Goal: Transaction & Acquisition: Subscribe to service/newsletter

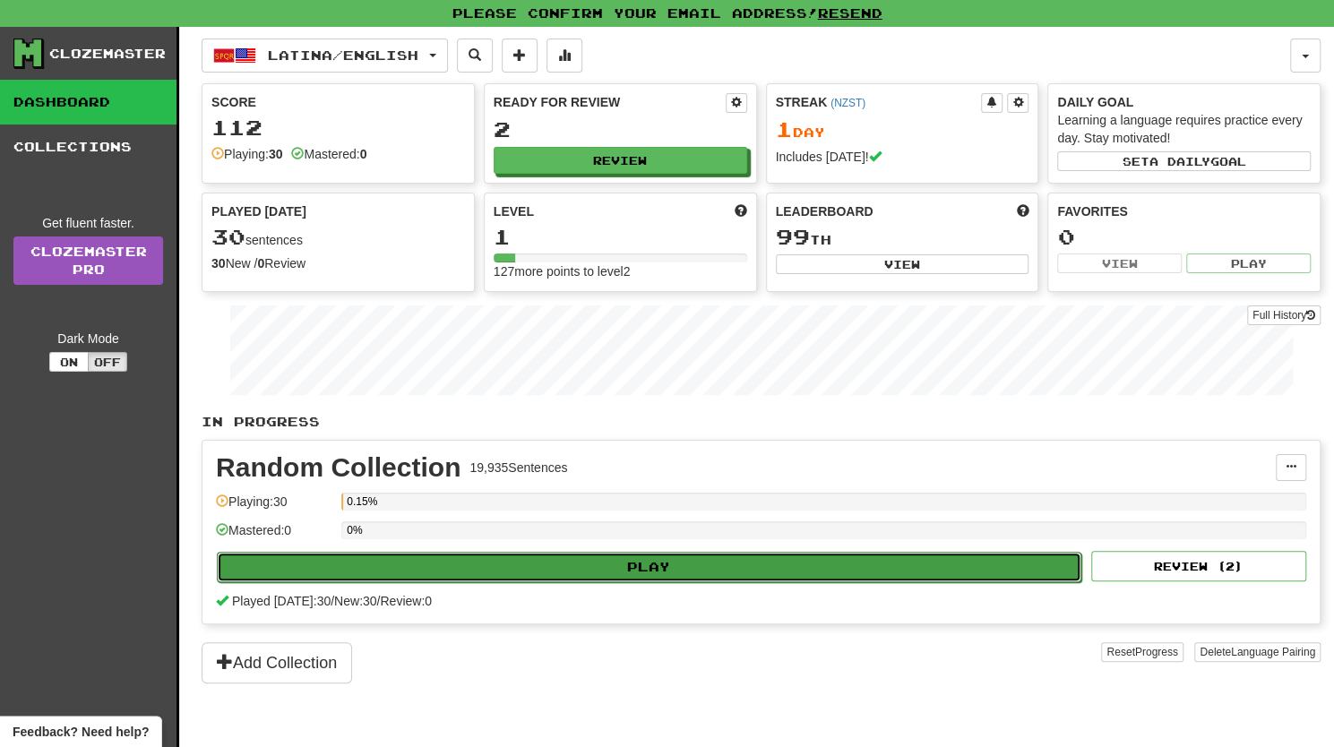
click at [588, 560] on button "Play" at bounding box center [649, 567] width 864 height 30
select select "**"
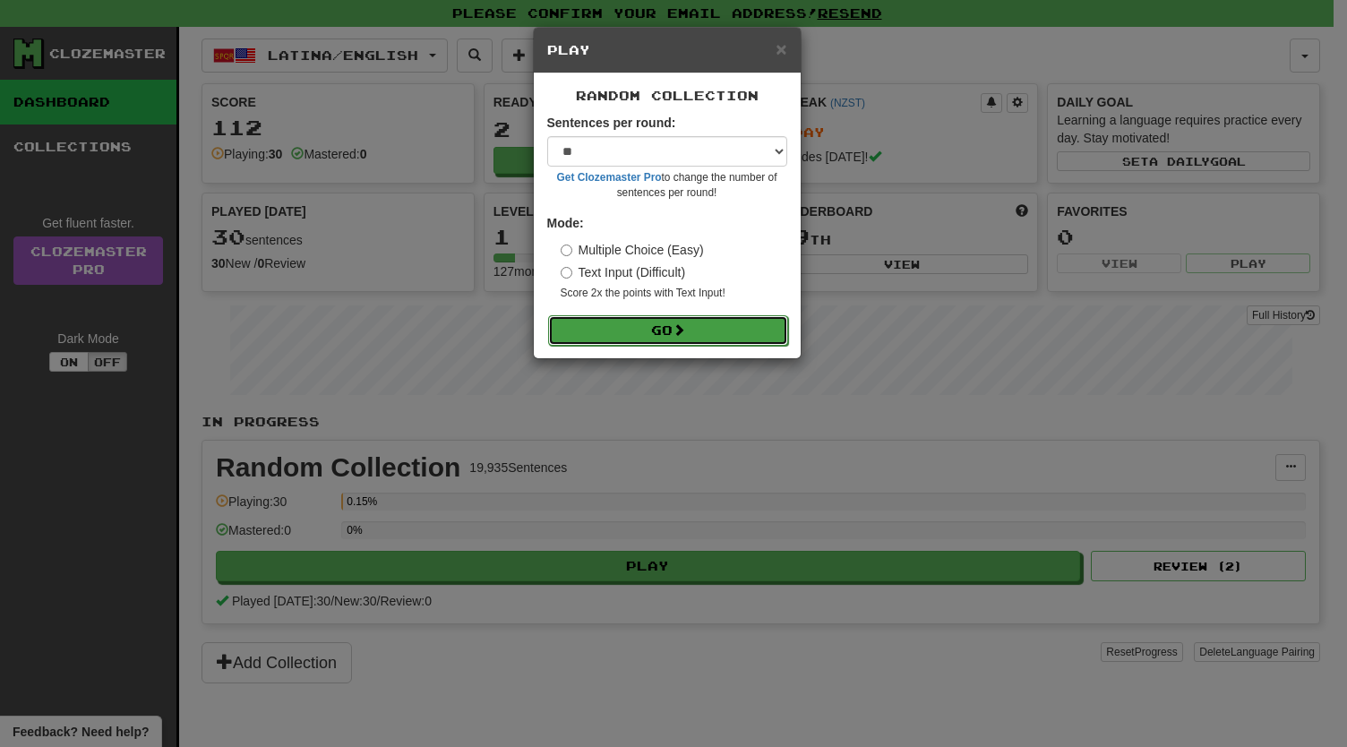
click at [650, 329] on button "Go" at bounding box center [668, 330] width 240 height 30
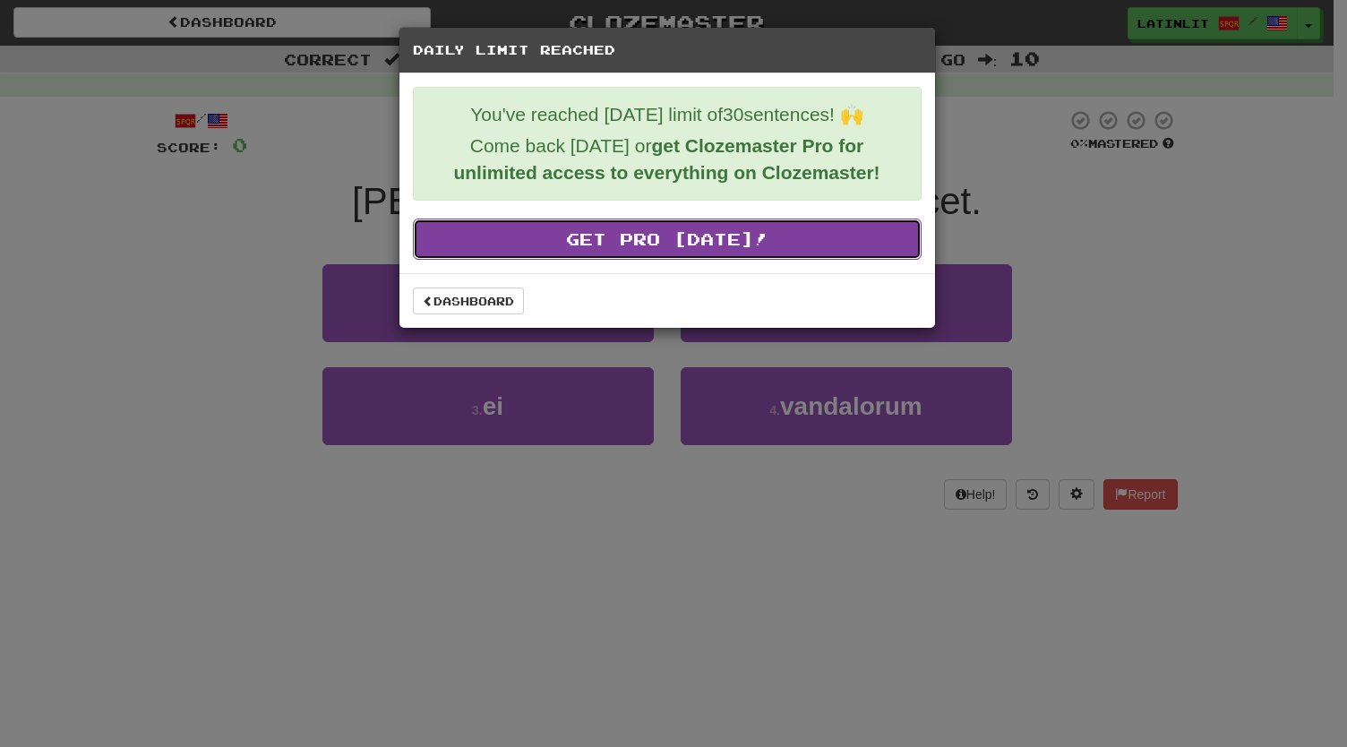
click at [654, 236] on link "Get Pro [DATE]!" at bounding box center [667, 239] width 509 height 41
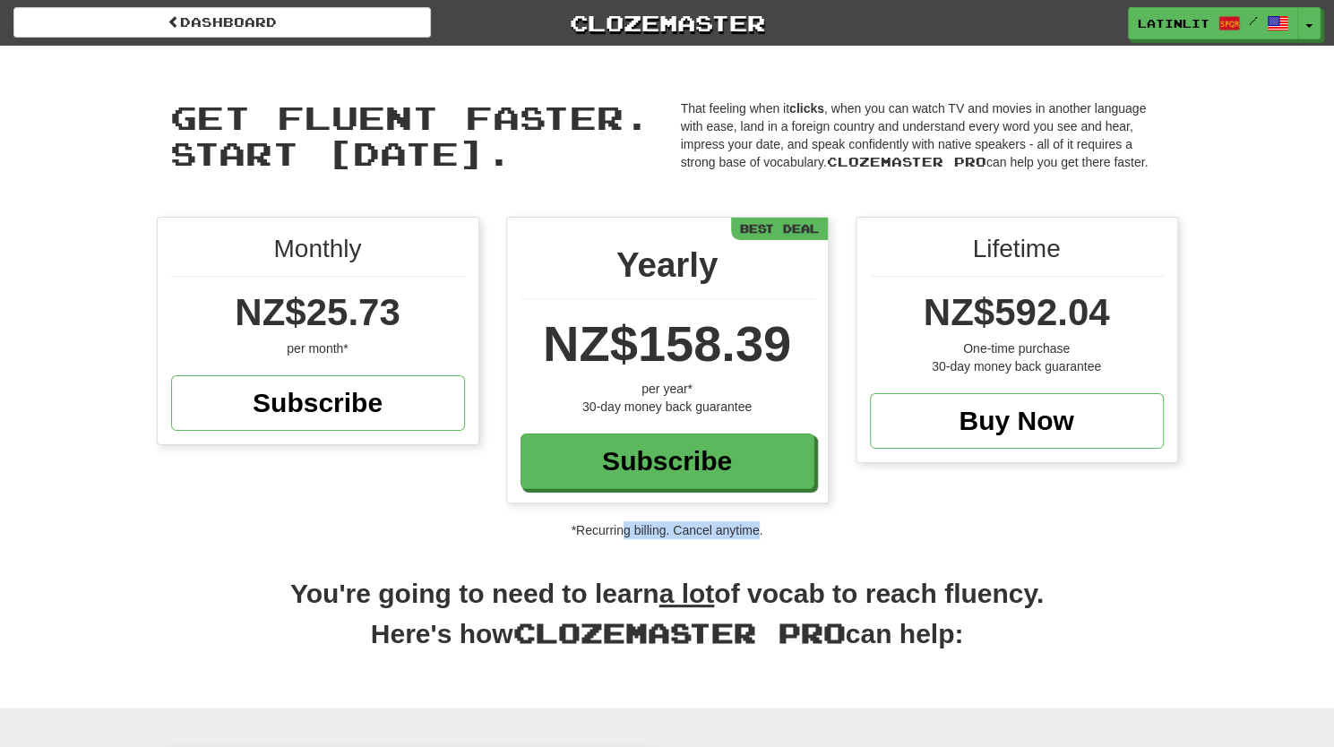
drag, startPoint x: 623, startPoint y: 526, endPoint x: 758, endPoint y: 529, distance: 134.4
click at [758, 529] on p "*Recurring billing. Cancel anytime." at bounding box center [667, 530] width 1334 height 18
click at [607, 528] on p "*Recurring billing. Cancel anytime." at bounding box center [667, 530] width 1334 height 18
click at [668, 389] on div "per year*" at bounding box center [667, 389] width 294 height 18
drag, startPoint x: 589, startPoint y: 408, endPoint x: 751, endPoint y: 403, distance: 161.3
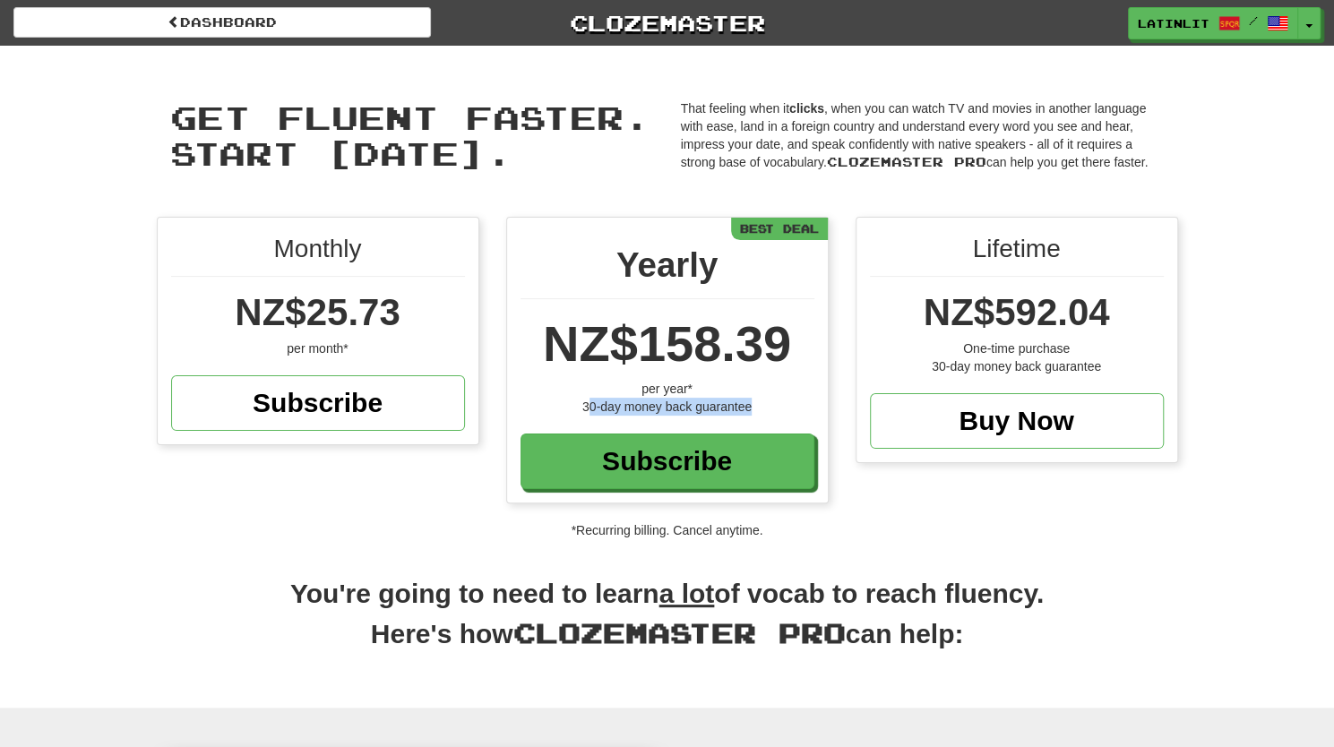
click at [751, 403] on div "30-day money back guarantee" at bounding box center [667, 407] width 294 height 18
click at [688, 305] on div "Yearly NZ$158.39 per year* 30-day money back guarantee Subscribe Best Deal" at bounding box center [667, 360] width 321 height 285
